Goal: Task Accomplishment & Management: Manage account settings

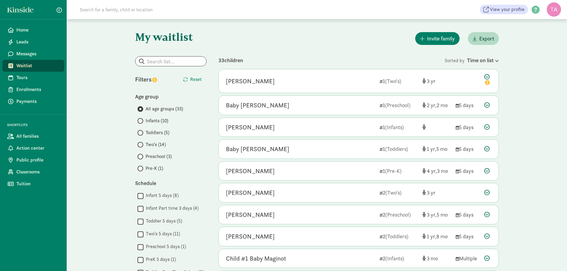
click at [142, 121] on span at bounding box center [140, 121] width 6 height 6
click at [141, 121] on input "Infants (10)" at bounding box center [139, 121] width 4 height 4
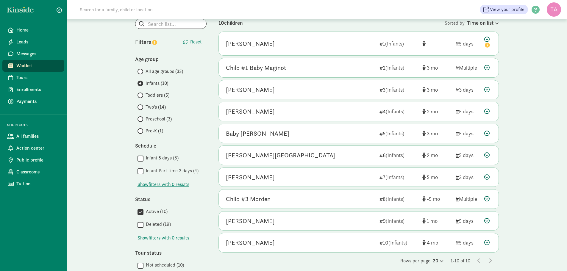
scroll to position [102, 0]
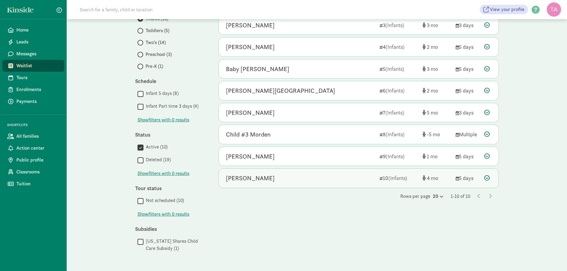
click at [487, 177] on icon at bounding box center [486, 177] width 5 height 5
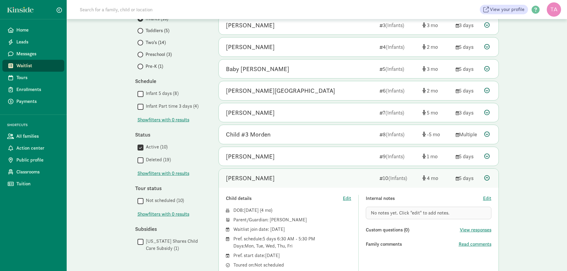
click at [390, 211] on span "No notes yet. Click "edit" to add notes." at bounding box center [410, 213] width 79 height 6
click at [487, 197] on span "Edit" at bounding box center [487, 198] width 8 height 7
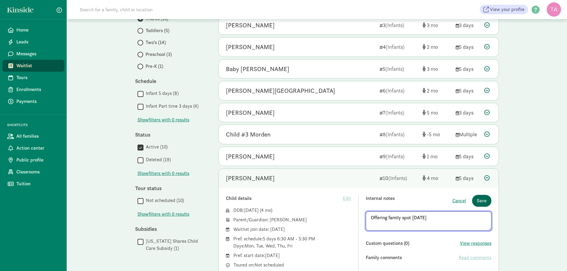
type textarea "Offering family spot 8/13/2025"
click at [484, 201] on span "Save" at bounding box center [482, 200] width 10 height 7
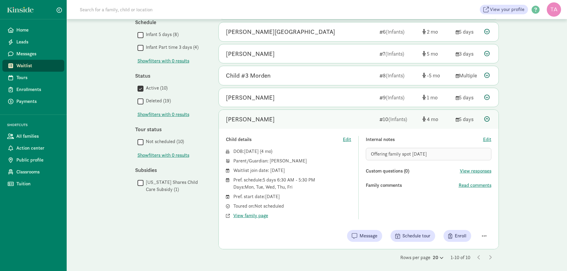
scroll to position [162, 0]
click at [258, 215] on span "View family page" at bounding box center [250, 215] width 35 height 7
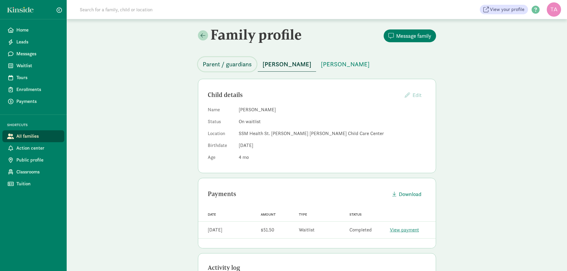
click at [235, 67] on span "Parent / guardians" at bounding box center [227, 65] width 49 height 10
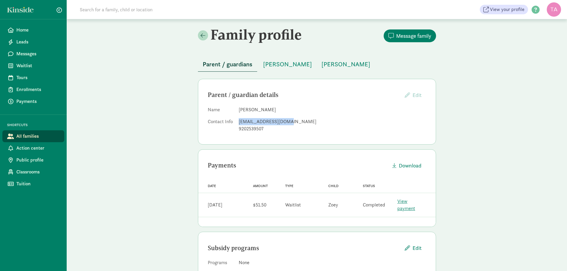
drag, startPoint x: 286, startPoint y: 120, endPoint x: 238, endPoint y: 119, distance: 47.6
click at [238, 119] on dl "Name Morgan Miller Contact Info morgmill31@gmail.com 9202539507" at bounding box center [317, 120] width 218 height 29
copy div "morgmill31@gmail.com"
click at [19, 64] on span "Waitlist" at bounding box center [37, 65] width 43 height 7
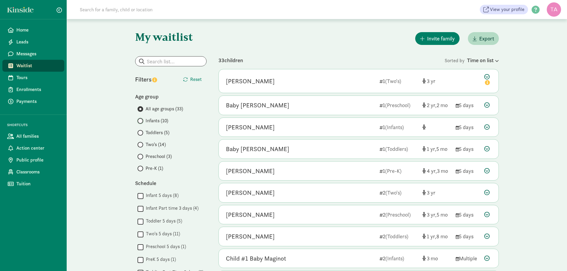
click at [140, 121] on input "Infants (10)" at bounding box center [139, 121] width 4 height 4
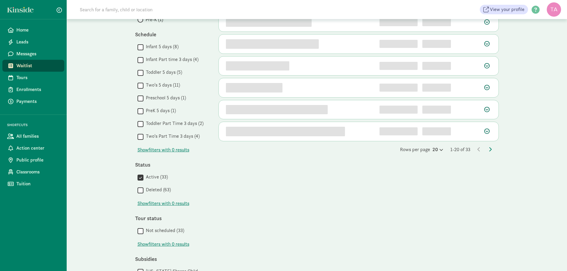
scroll to position [102, 0]
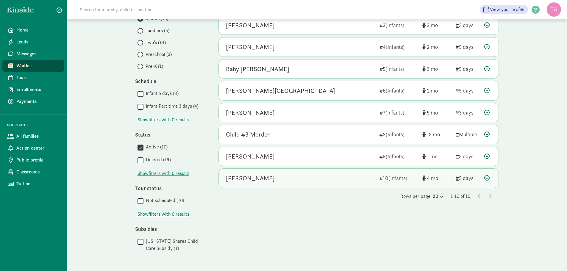
click at [488, 176] on icon at bounding box center [486, 177] width 5 height 5
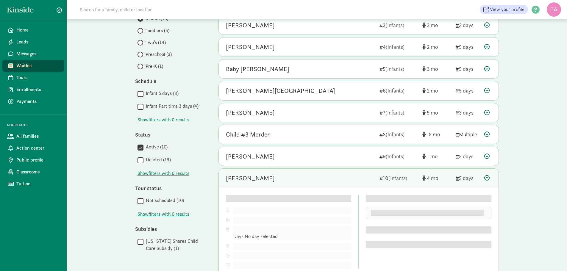
scroll to position [149, 0]
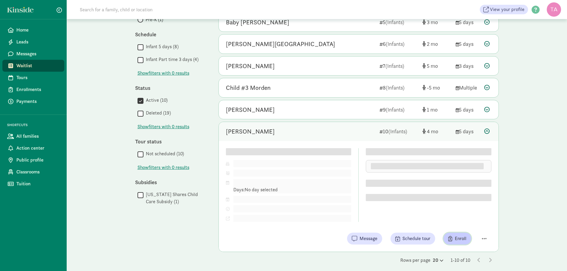
click at [460, 240] on span "Enroll" at bounding box center [461, 238] width 12 height 7
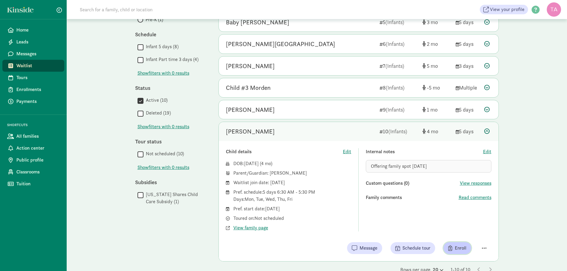
click at [460, 248] on span "Enroll" at bounding box center [461, 248] width 12 height 7
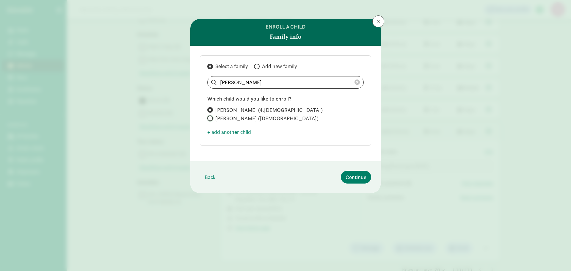
click at [208, 118] on input "Leah Miller (2 years old)" at bounding box center [209, 118] width 4 height 4
radio input "true"
click at [210, 108] on input "Zoey Miller (4.7 months old)" at bounding box center [209, 110] width 4 height 4
radio input "true"
click at [214, 118] on label "Leah Miller (2 years old)" at bounding box center [285, 118] width 157 height 7
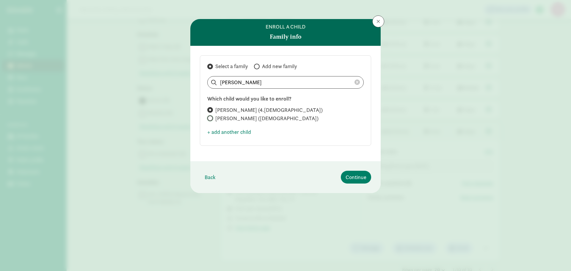
click at [211, 118] on input "Leah Miller (2 years old)" at bounding box center [209, 118] width 4 height 4
radio input "true"
click at [209, 109] on input "Zoey Miller (4.7 months old)" at bounding box center [209, 110] width 4 height 4
radio input "true"
radio input "false"
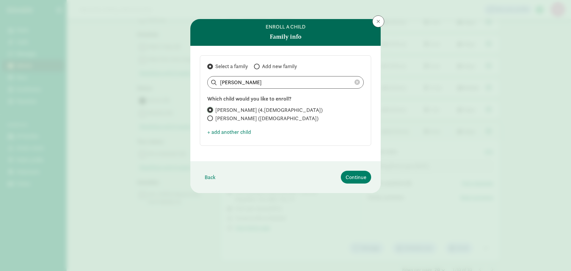
drag, startPoint x: 211, startPoint y: 111, endPoint x: 211, endPoint y: 121, distance: 10.4
click at [211, 121] on div "Zoey Miller (4.7 months old) Leah Miller (2 years old)" at bounding box center [285, 114] width 157 height 15
click at [354, 178] on span "Continue" at bounding box center [356, 177] width 21 height 8
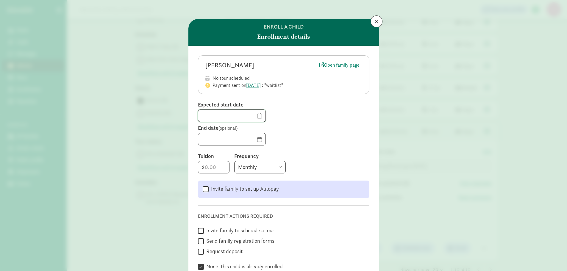
click at [251, 117] on input "text" at bounding box center [231, 116] width 67 height 12
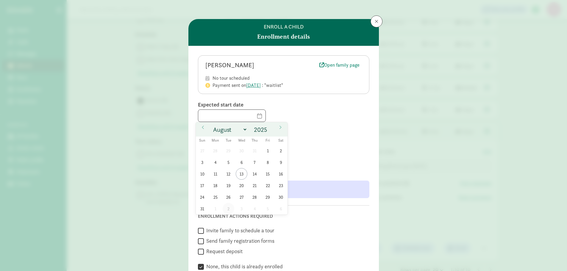
click at [229, 209] on span "2" at bounding box center [229, 209] width 12 height 12
type input "[DATE]"
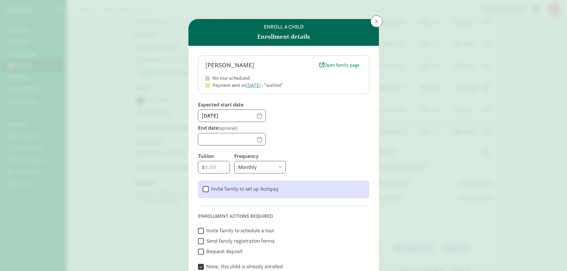
click at [313, 147] on form "Zoey Miller Open family page No tour scheduled Payment sent on Aug 8, 2025 : "w…" at bounding box center [283, 163] width 171 height 216
click at [219, 165] on input "number" at bounding box center [213, 167] width 31 height 12
type input "2"
type input "205"
click at [245, 166] on select "Monthly Weekly Every two weeks Annually" at bounding box center [259, 167] width 51 height 12
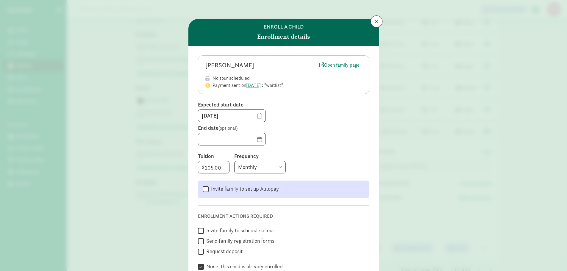
select select "weekly"
click at [234, 161] on select "Monthly Weekly Every two weeks Annually" at bounding box center [259, 167] width 51 height 12
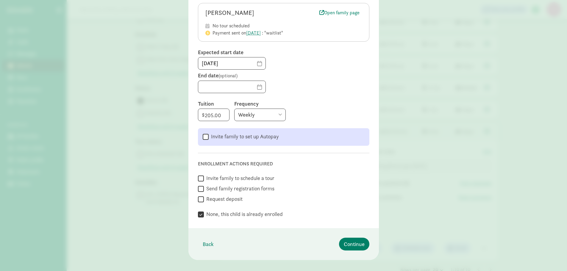
scroll to position [60, 0]
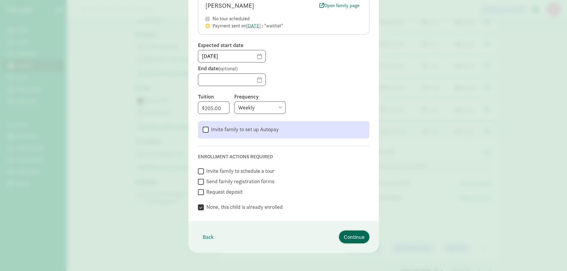
click at [351, 240] on span "Continue" at bounding box center [354, 237] width 21 height 8
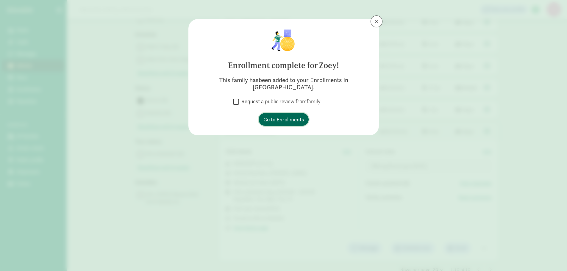
click at [289, 115] on span "Go to Enrollments" at bounding box center [283, 119] width 40 height 8
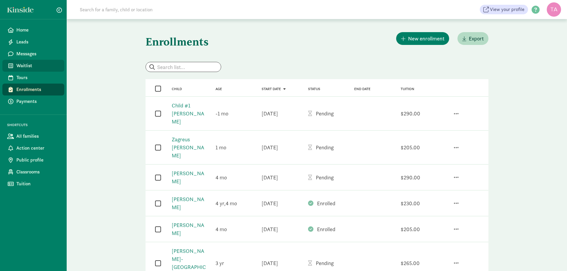
click at [21, 68] on span "Waitlist" at bounding box center [37, 65] width 43 height 7
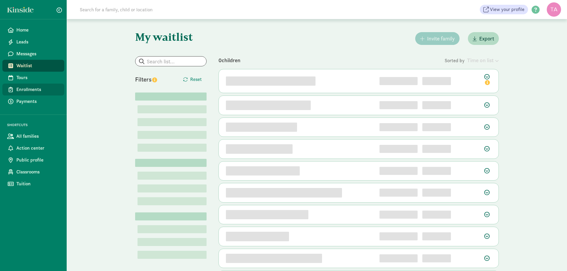
click at [26, 88] on span "Enrollments" at bounding box center [37, 89] width 43 height 7
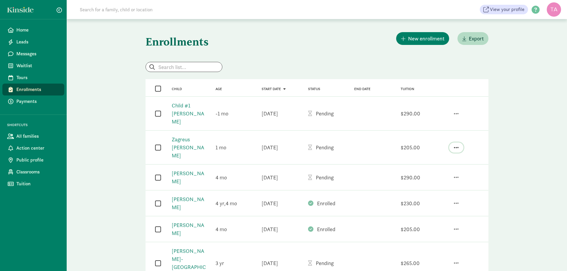
click at [458, 145] on span "button" at bounding box center [456, 147] width 5 height 5
click at [435, 128] on div "Cancel enrollment offer" at bounding box center [431, 132] width 55 height 8
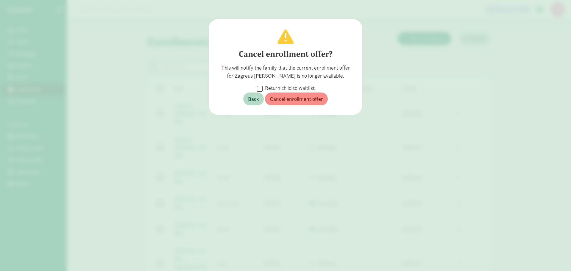
click at [259, 88] on input "Return child to waitlist" at bounding box center [260, 89] width 6 height 8
checkbox input "true"
click at [285, 99] on span "Cancel enrollment offer" at bounding box center [296, 99] width 53 height 8
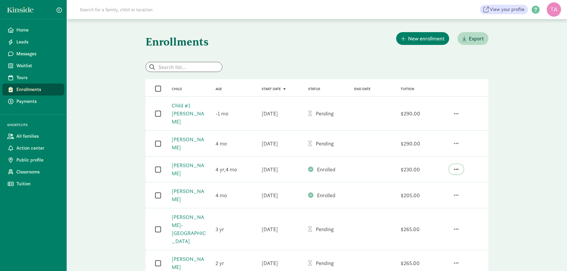
click at [454, 164] on button "button" at bounding box center [456, 169] width 14 height 10
click at [421, 150] on div "Un-enroll" at bounding box center [432, 154] width 51 height 8
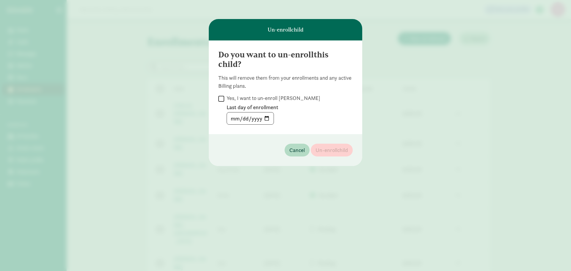
click at [222, 96] on input "Yes, I want to un-enroll Renly Stanek" at bounding box center [221, 99] width 6 height 8
checkbox input "true"
click at [262, 118] on input "date" at bounding box center [250, 118] width 47 height 12
click at [266, 119] on input "date" at bounding box center [250, 118] width 47 height 12
type input "2025-08-13"
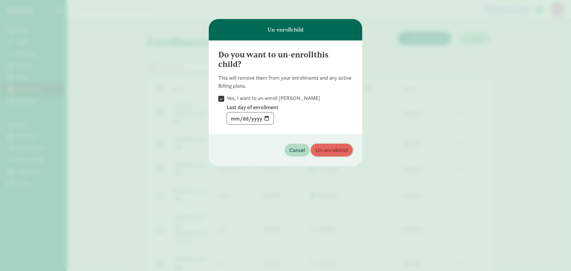
click at [331, 150] on span "Un-enroll child" at bounding box center [332, 150] width 32 height 8
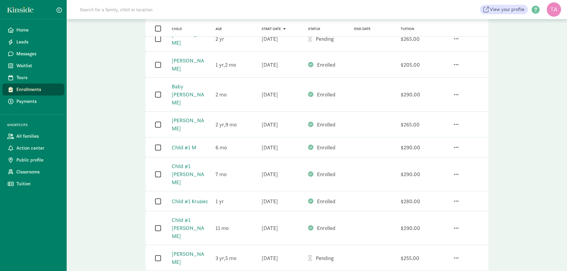
scroll to position [238, 0]
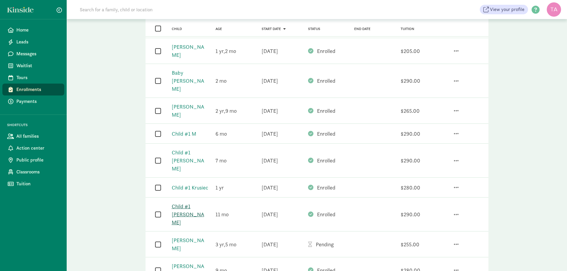
click at [195, 203] on link "Child #1 Braatz" at bounding box center [188, 214] width 32 height 23
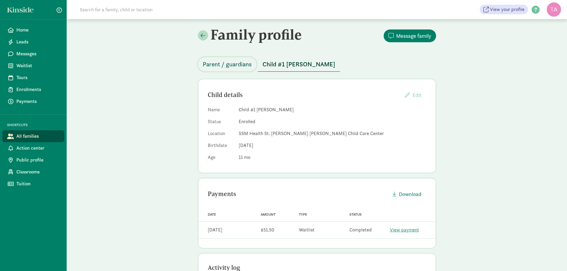
click at [215, 57] on button "Parent / guardians" at bounding box center [227, 64] width 59 height 14
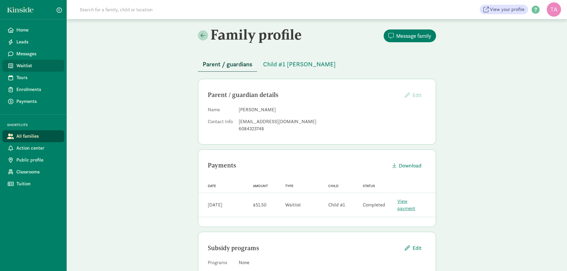
click at [28, 65] on span "Waitlist" at bounding box center [37, 65] width 43 height 7
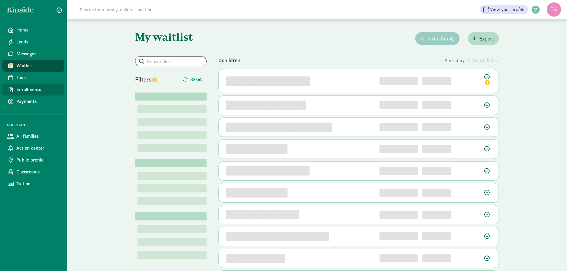
click at [26, 88] on span "Enrollments" at bounding box center [37, 89] width 43 height 7
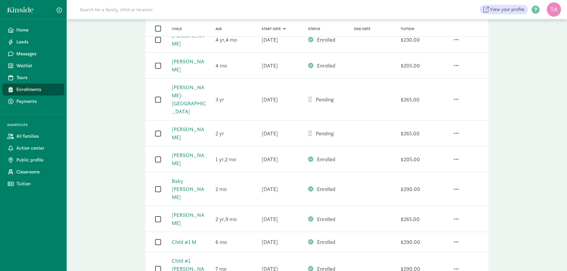
scroll to position [149, 0]
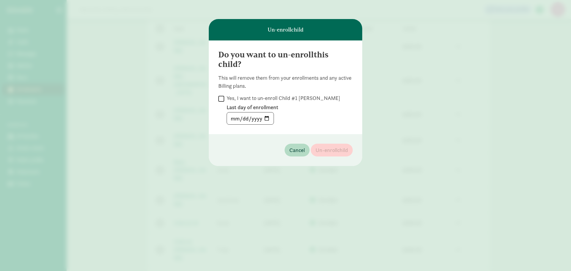
click at [222, 99] on input "Yes, I want to un-enroll Child #1 Braatz" at bounding box center [221, 99] width 6 height 8
checkbox input "true"
click at [264, 122] on input "date" at bounding box center [250, 118] width 47 height 12
click at [266, 119] on input "date" at bounding box center [250, 118] width 47 height 12
type input "2025-08-13"
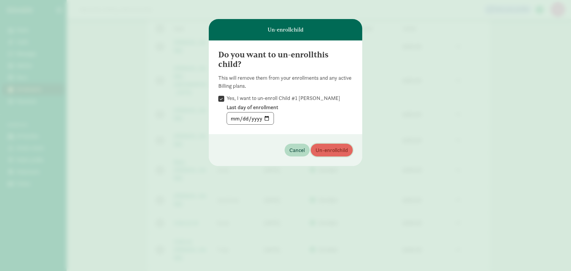
click at [329, 150] on span "Un-enroll child" at bounding box center [332, 150] width 32 height 8
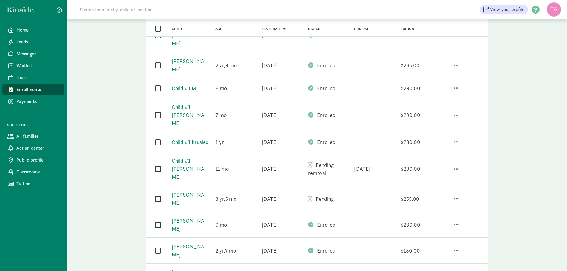
scroll to position [291, 0]
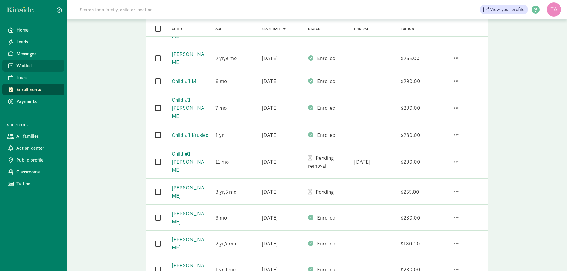
click at [23, 66] on span "Waitlist" at bounding box center [37, 65] width 43 height 7
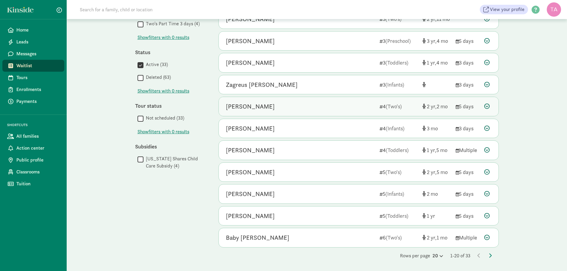
scroll to position [172, 0]
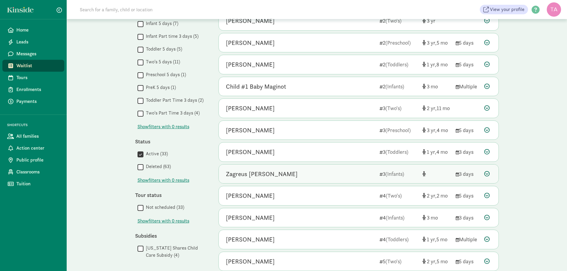
click at [487, 172] on icon at bounding box center [486, 173] width 5 height 5
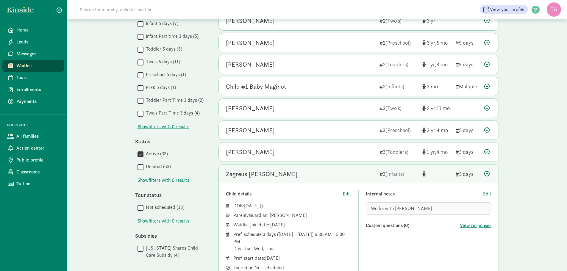
click at [416, 210] on div "Works with [PERSON_NAME]" at bounding box center [429, 208] width 126 height 12
click at [487, 193] on span "Edit" at bounding box center [487, 193] width 8 height 7
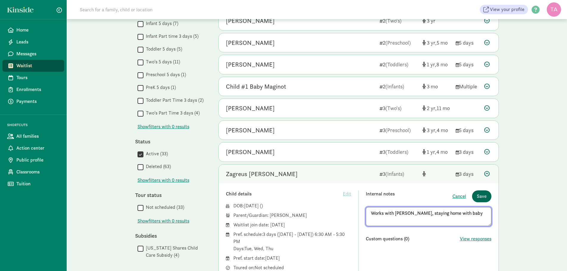
type textarea "Works with [PERSON_NAME], staying home with baby"
click at [486, 195] on span "Save" at bounding box center [482, 196] width 10 height 7
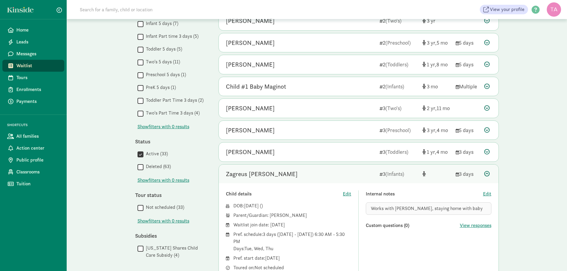
click at [487, 171] on icon at bounding box center [486, 173] width 5 height 5
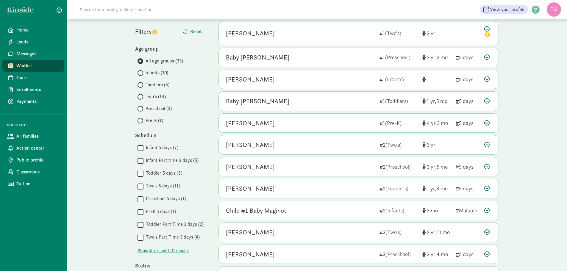
scroll to position [0, 0]
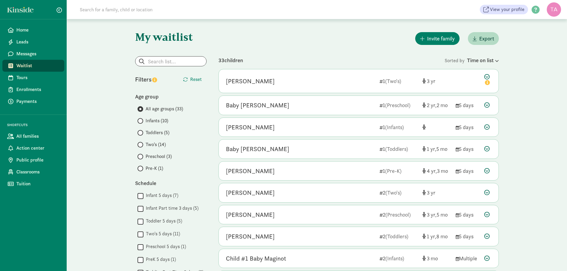
click at [142, 120] on span at bounding box center [140, 121] width 6 height 6
click at [141, 120] on input "Infants (10)" at bounding box center [139, 121] width 4 height 4
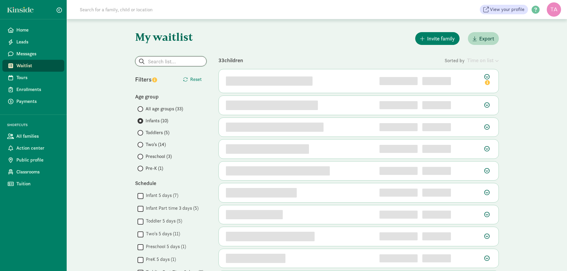
click at [172, 62] on input "search" at bounding box center [170, 62] width 71 height 10
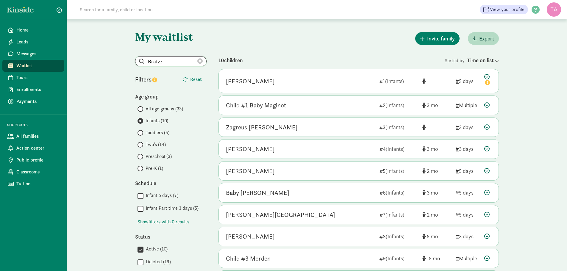
type input "Bratzz"
radio input "true"
radio input "false"
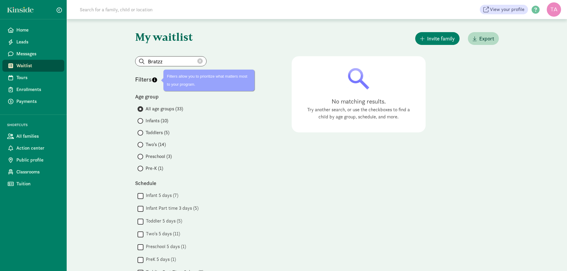
click at [201, 61] on icon at bounding box center [199, 61] width 5 height 5
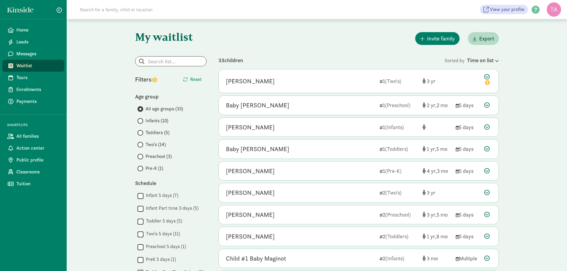
click at [142, 133] on span at bounding box center [140, 133] width 6 height 6
click at [141, 133] on input "Toddlers (5)" at bounding box center [139, 133] width 4 height 4
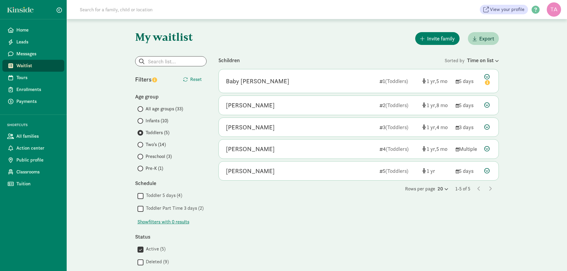
click at [143, 144] on span at bounding box center [140, 145] width 6 height 6
click at [141, 144] on input "Two's (14)" at bounding box center [139, 145] width 4 height 4
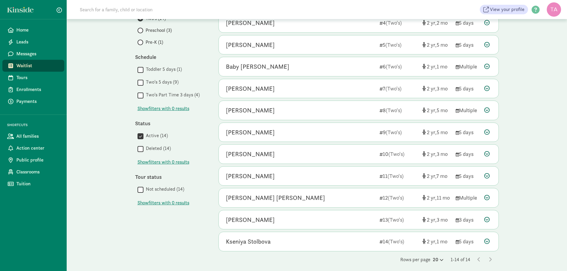
scroll to position [130, 0]
